Goal: Navigation & Orientation: Go to known website

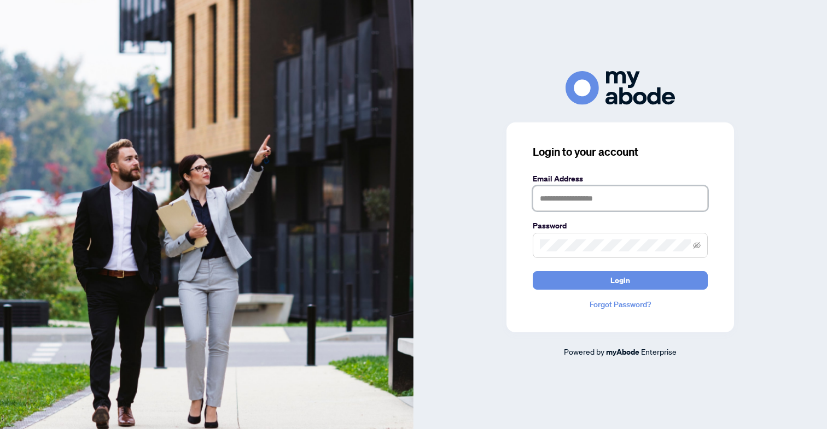
click at [568, 194] on input "text" at bounding box center [620, 198] width 175 height 25
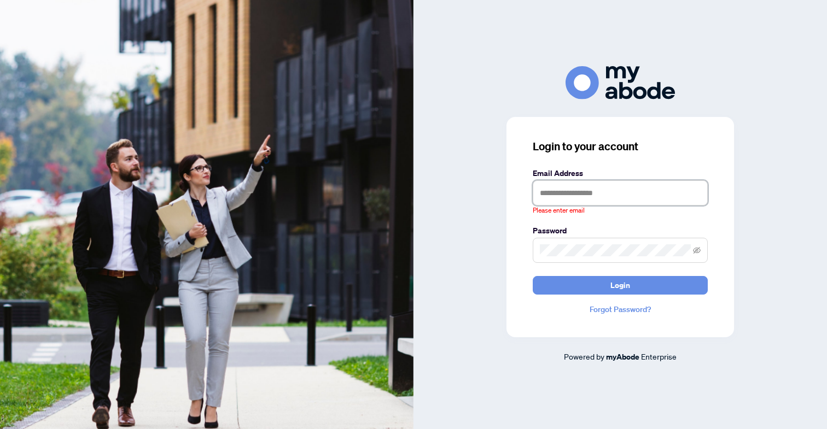
type input "**********"
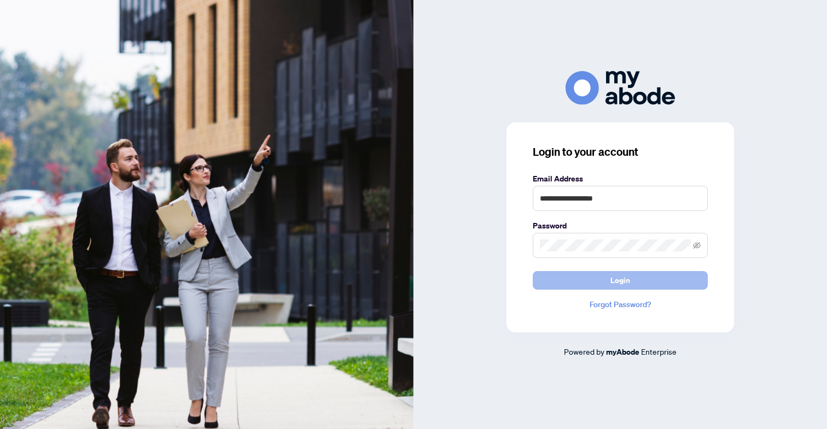
click at [652, 286] on button "Login" at bounding box center [620, 280] width 175 height 19
